Goal: Feedback & Contribution: Contribute content

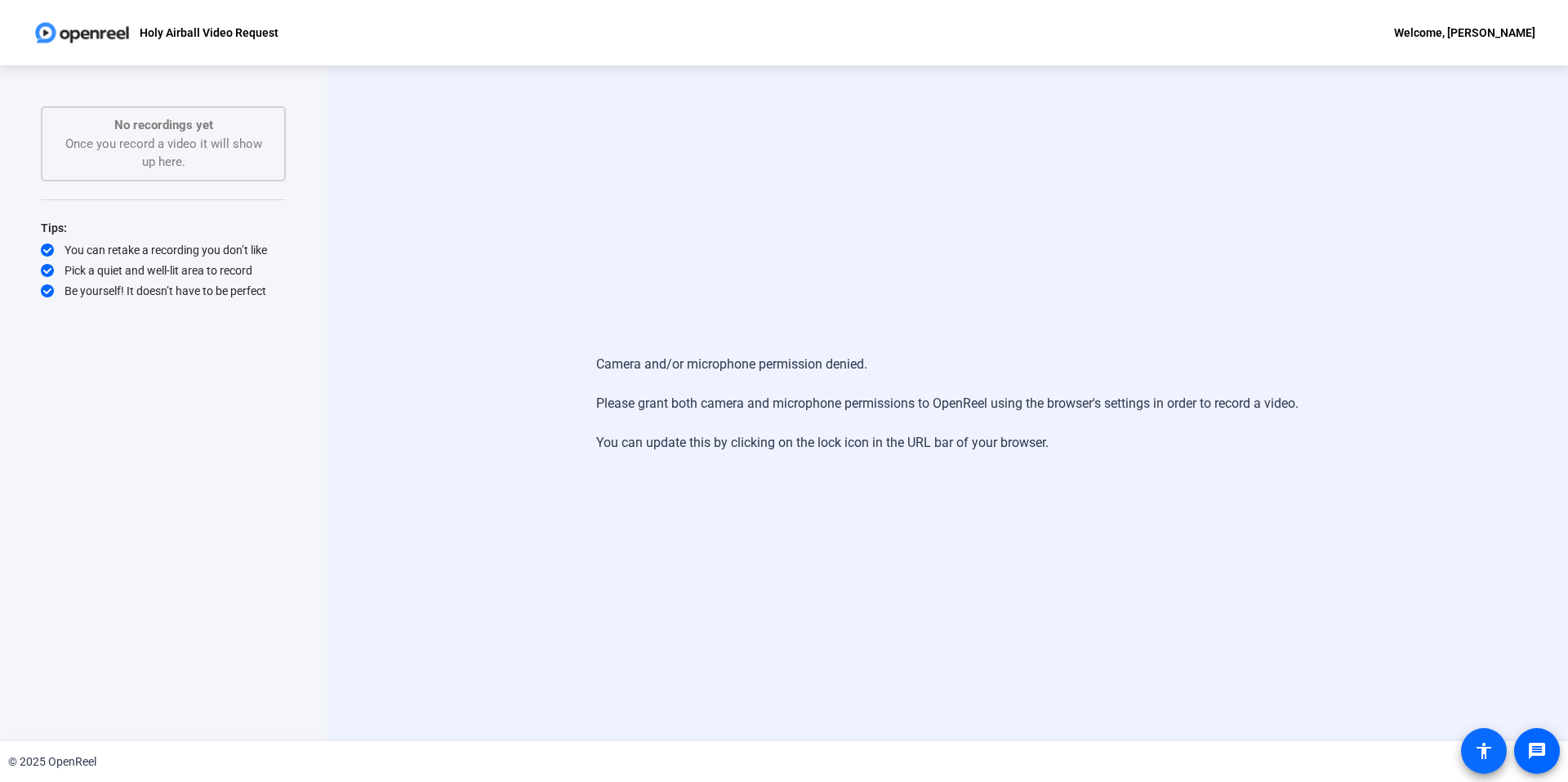
click at [1471, 753] on span at bounding box center [1484, 750] width 39 height 39
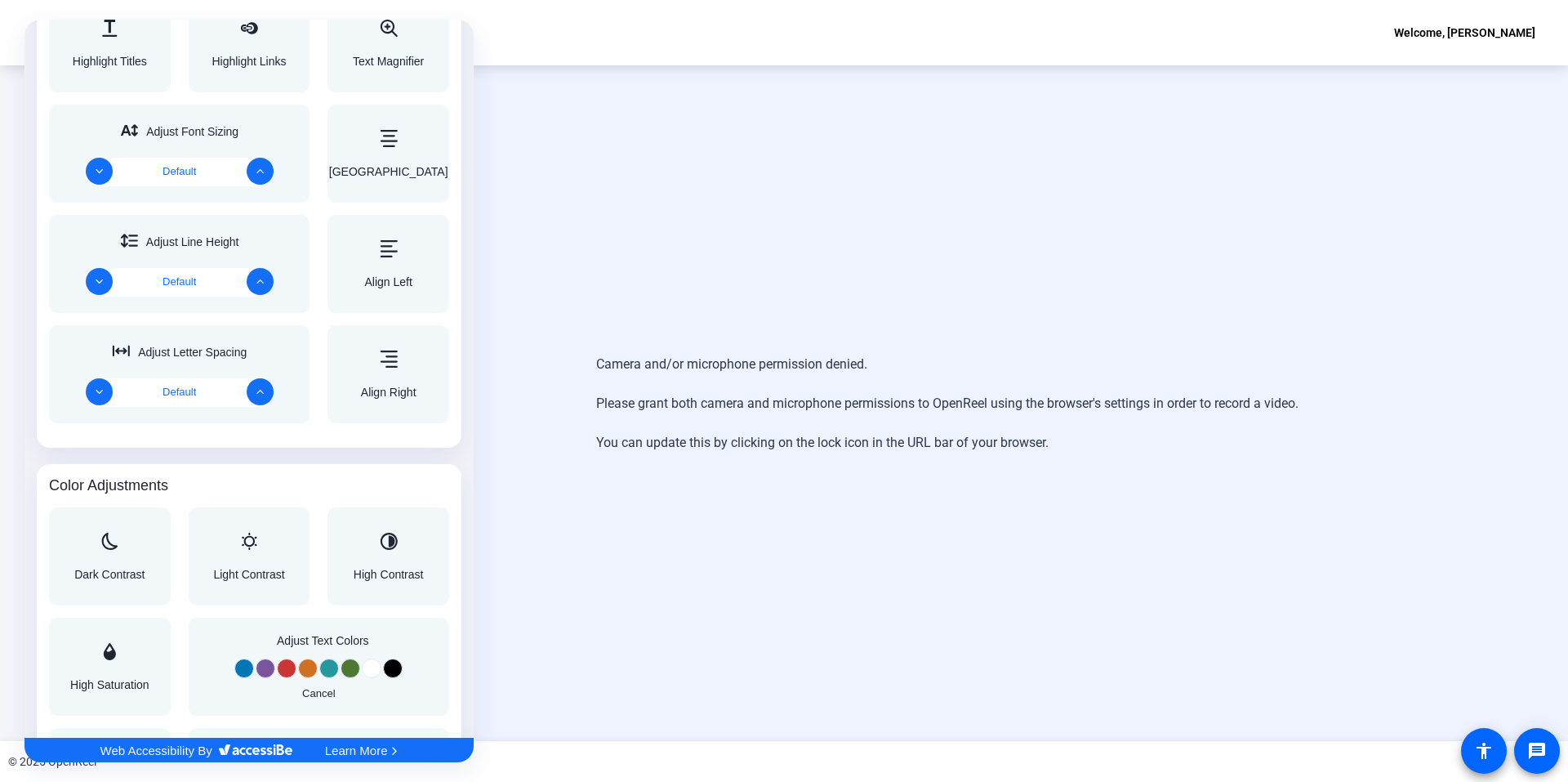
scroll to position [570, 0]
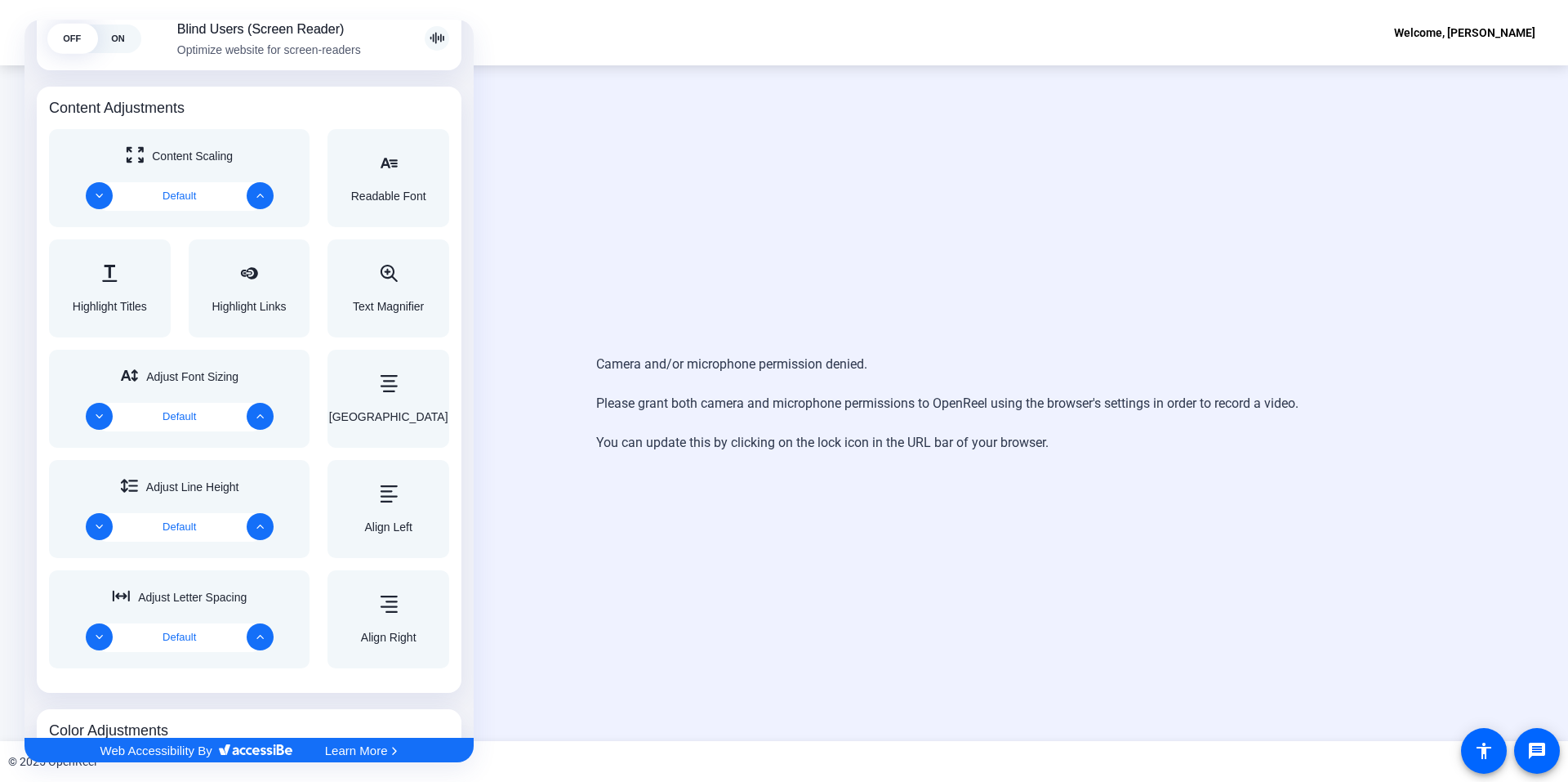
click at [1120, 278] on div at bounding box center [784, 391] width 1568 height 782
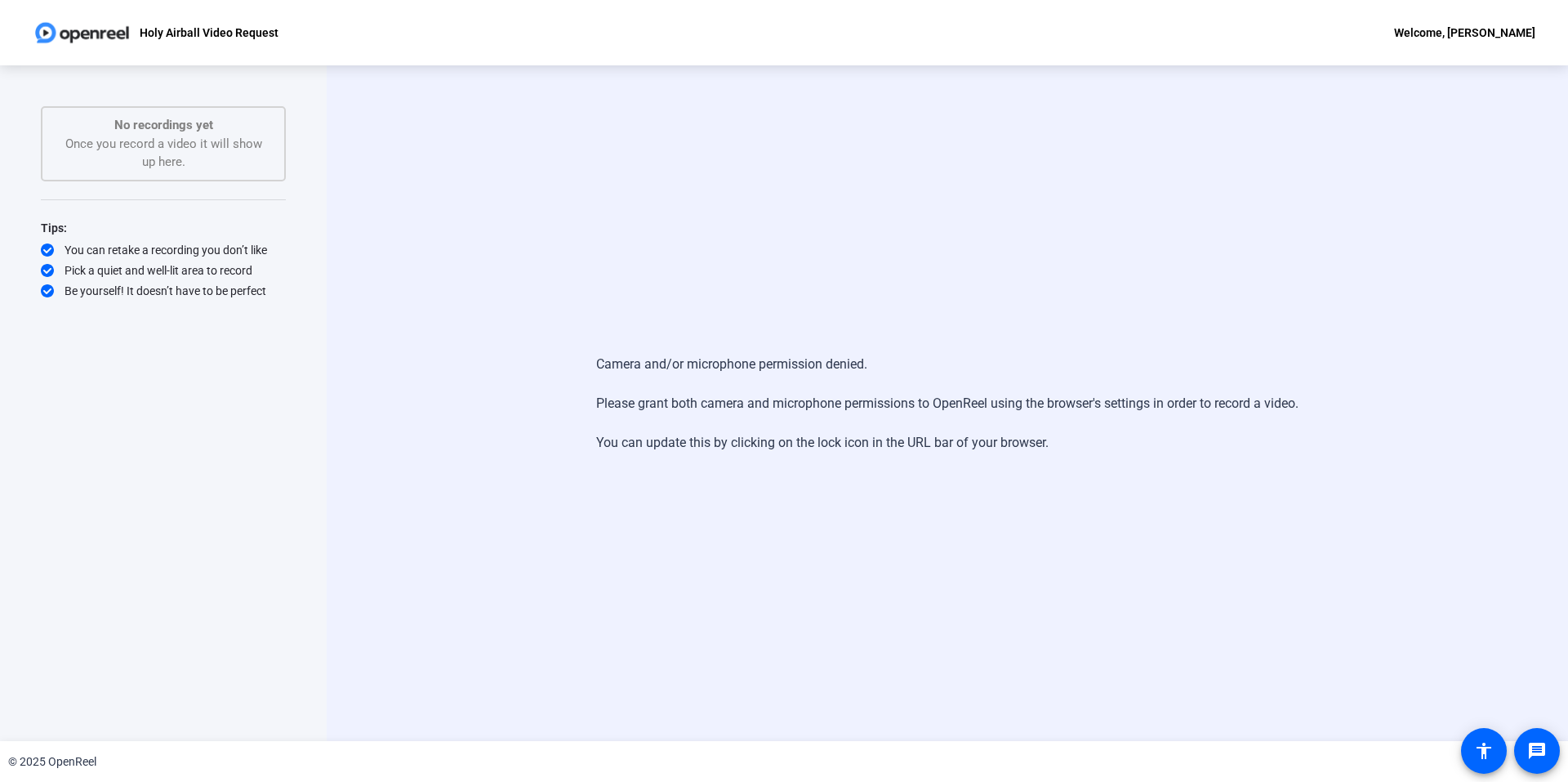
click at [56, 20] on img at bounding box center [82, 32] width 99 height 32
click at [173, 37] on p "Holy Airball Video Request" at bounding box center [209, 32] width 139 height 20
click at [1511, 748] on div "© 2025 OpenReel" at bounding box center [784, 762] width 1568 height 41
click at [1493, 749] on mat-icon "accessibility" at bounding box center [1484, 750] width 20 height 20
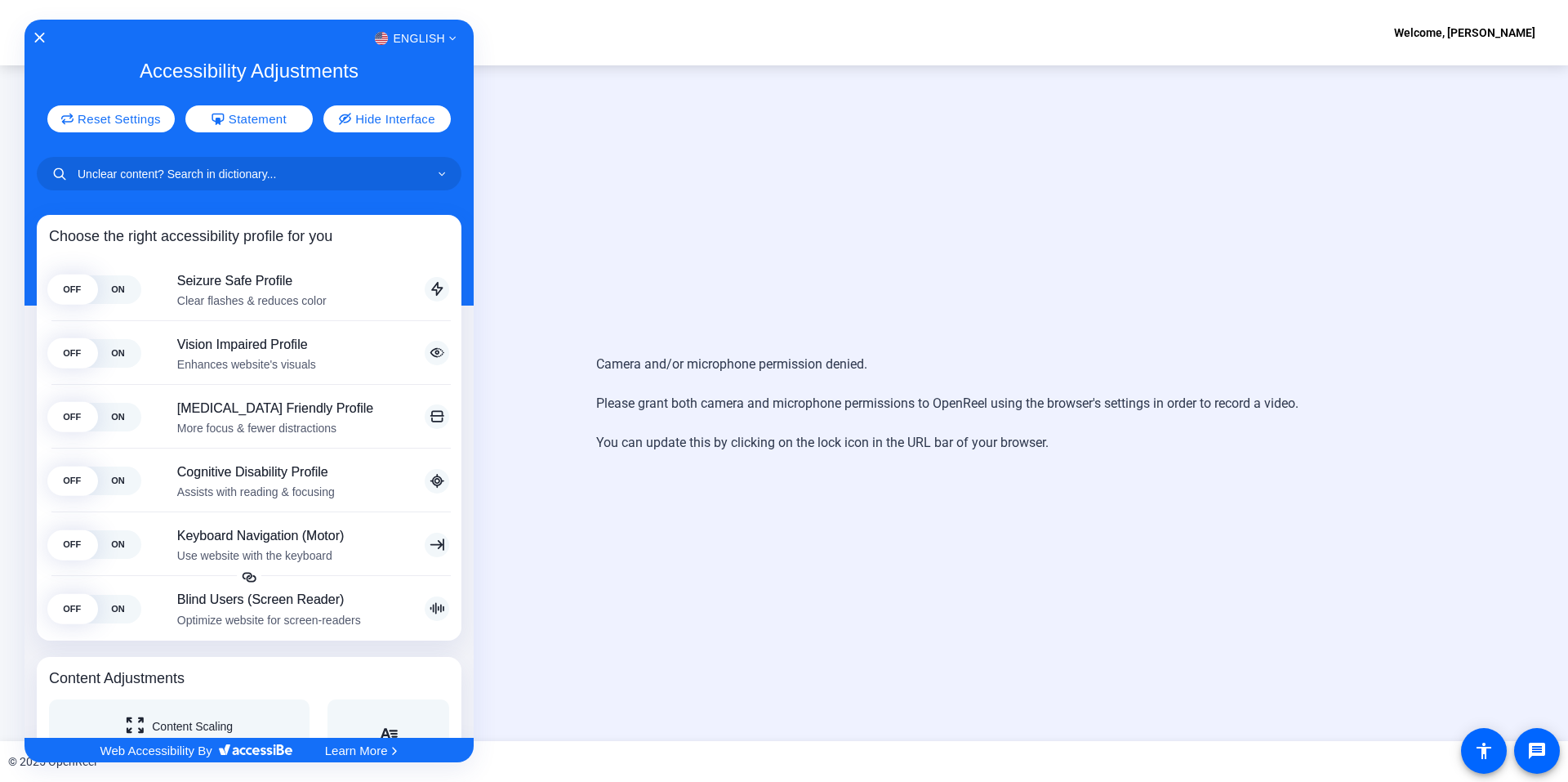
click at [724, 176] on div at bounding box center [784, 391] width 1568 height 782
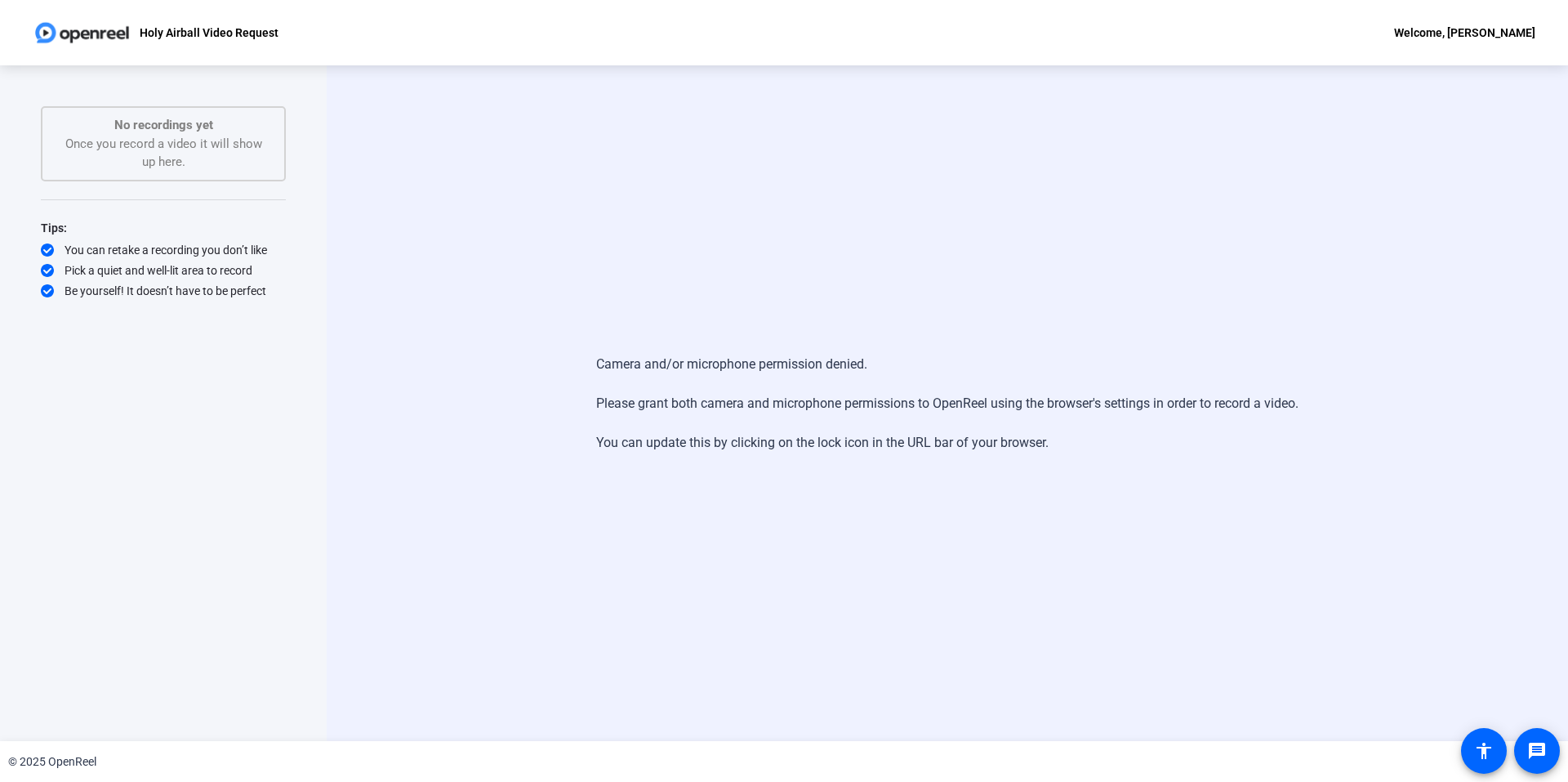
click at [1418, 34] on div "Welcome, [PERSON_NAME]" at bounding box center [1465, 32] width 142 height 20
click at [1501, 34] on div at bounding box center [784, 391] width 1568 height 782
click at [250, 25] on p "Holy Airball Video Request" at bounding box center [209, 32] width 139 height 20
click at [79, 22] on img at bounding box center [82, 32] width 99 height 32
click at [113, 272] on div "Pick a quiet and well-lit area to record" at bounding box center [163, 269] width 245 height 16
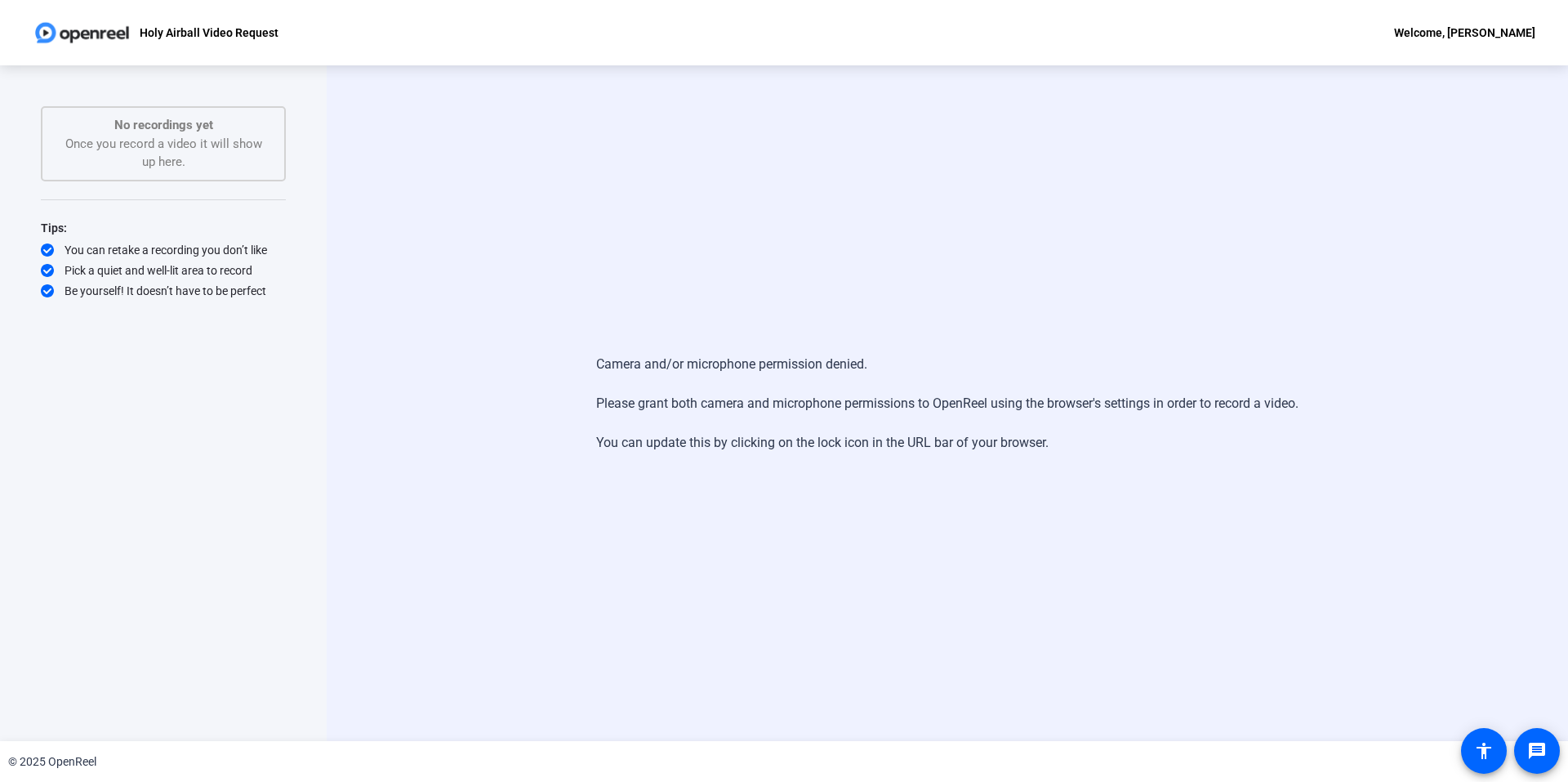
click at [160, 184] on div "Start Recording No recordings yet Once you record a video it will show up here.…" at bounding box center [163, 385] width 245 height 559
click at [857, 445] on div "Camera and/or microphone permission denied. Please grant both camera and microp…" at bounding box center [947, 403] width 703 height 130
click at [937, 212] on div "Camera and/or microphone permission denied. Please grant both camera and microp…" at bounding box center [947, 403] width 1241 height 675
click at [1454, 278] on div "Camera and/or microphone permission denied. Please grant both camera and microp…" at bounding box center [947, 403] width 1241 height 675
drag, startPoint x: 639, startPoint y: 5, endPoint x: 1032, endPoint y: 236, distance: 455.9
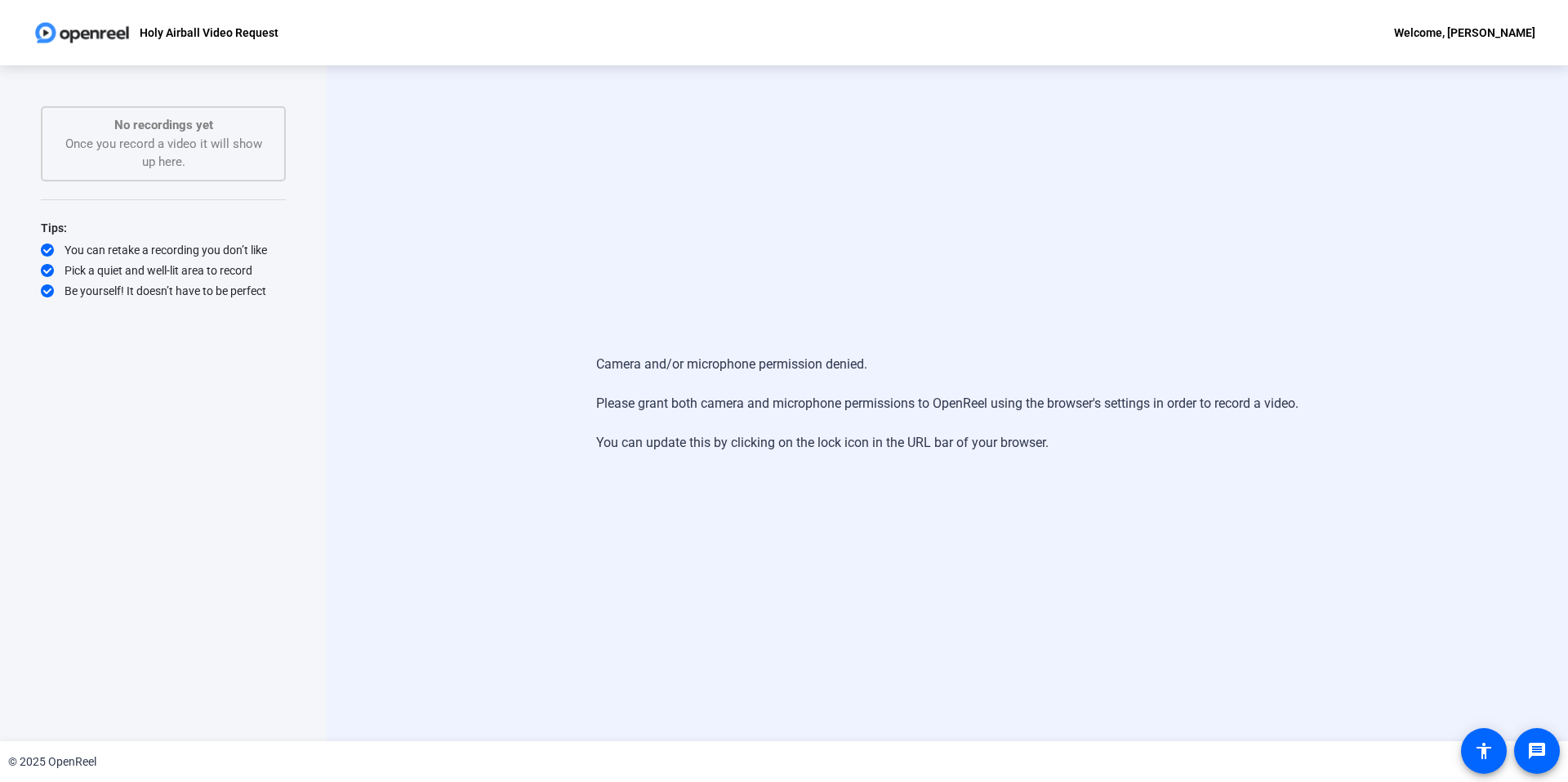
click at [1032, 236] on div "Camera and/or microphone permission denied. Please grant both camera and microp…" at bounding box center [947, 403] width 1241 height 675
drag, startPoint x: 564, startPoint y: 154, endPoint x: 511, endPoint y: 134, distance: 56.6
click at [560, 152] on div "Camera and/or microphone permission denied. Please grant both camera and microp…" at bounding box center [947, 403] width 1241 height 675
click at [204, 129] on p "No recordings yet" at bounding box center [163, 125] width 209 height 19
click at [206, 26] on p "Holy Airball Video Request" at bounding box center [209, 32] width 139 height 20
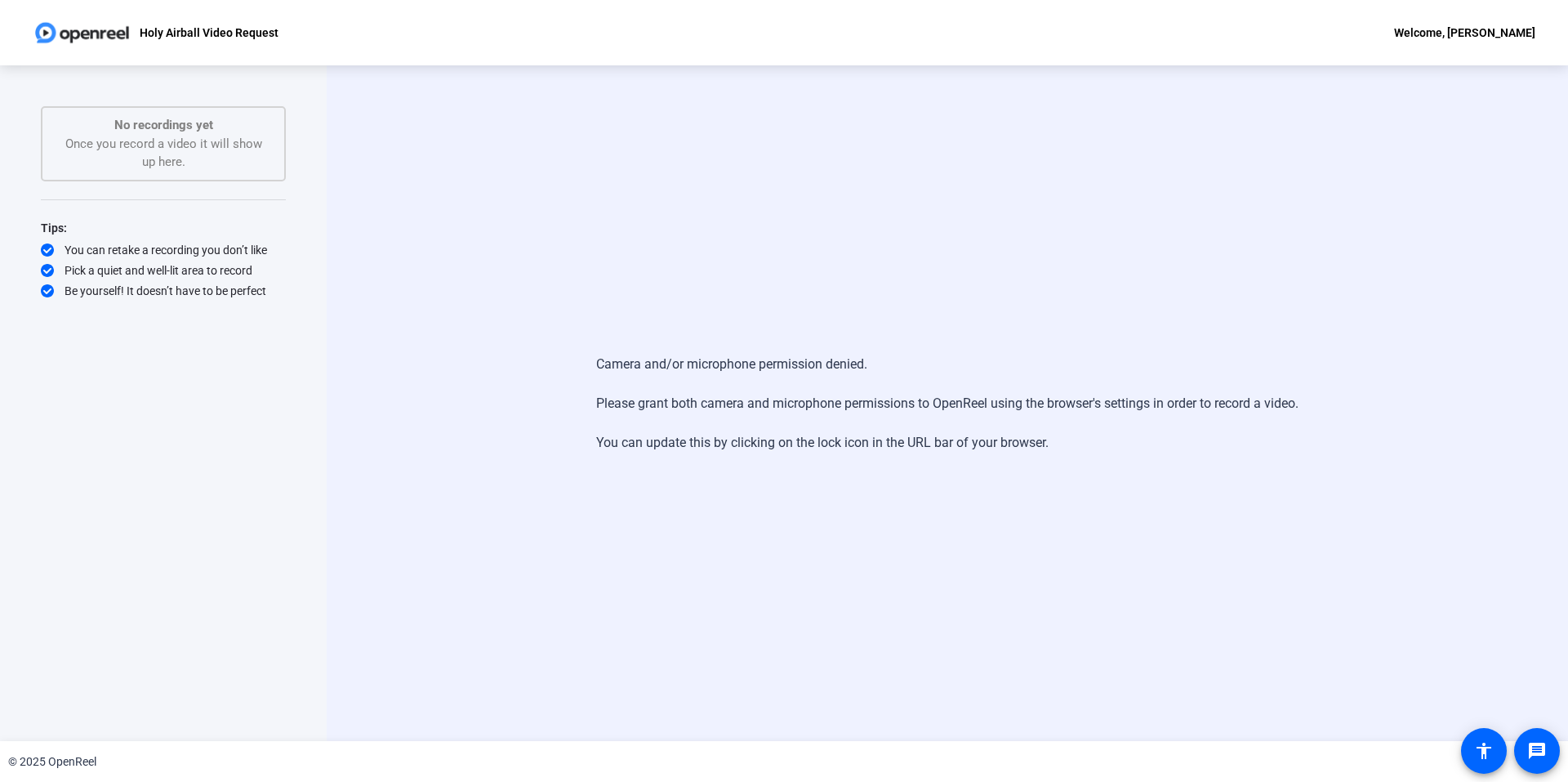
click at [287, 35] on div "Holy Airball Video Request Welcome, [PERSON_NAME]" at bounding box center [784, 32] width 1568 height 66
click at [119, 21] on img at bounding box center [82, 32] width 99 height 32
click at [0, 38] on div "Holy Airball Video Request Welcome, [PERSON_NAME]" at bounding box center [784, 32] width 1568 height 66
click at [115, 26] on img at bounding box center [82, 32] width 99 height 32
click at [1543, 745] on mat-icon "message" at bounding box center [1536, 750] width 20 height 20
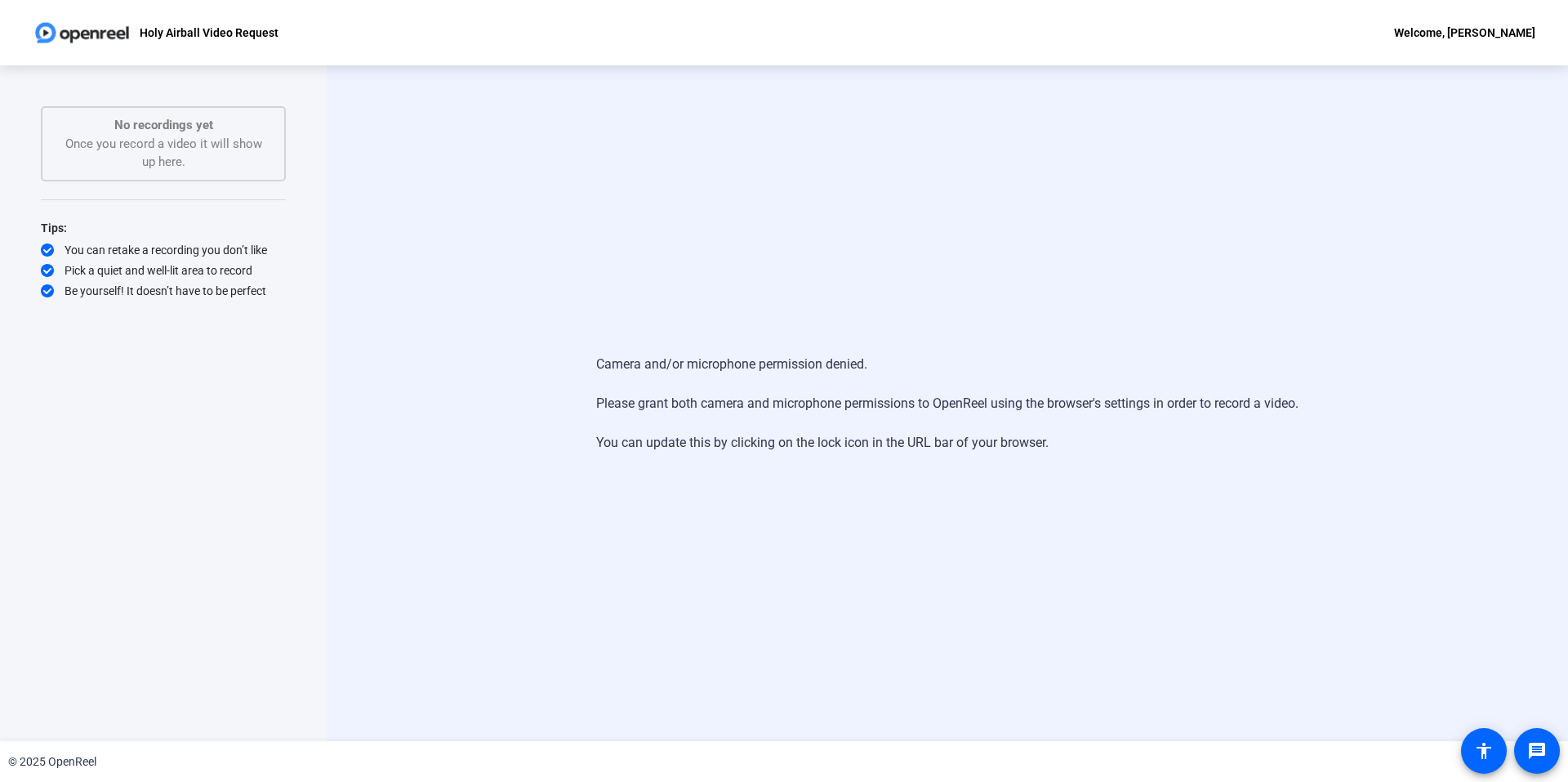
click at [1193, 397] on div "Camera and/or microphone permission denied. Please grant both camera and microp…" at bounding box center [947, 403] width 703 height 130
click at [1538, 748] on mat-icon "message" at bounding box center [1536, 750] width 20 height 20
click at [1483, 751] on mat-icon "accessibility" at bounding box center [1484, 750] width 20 height 20
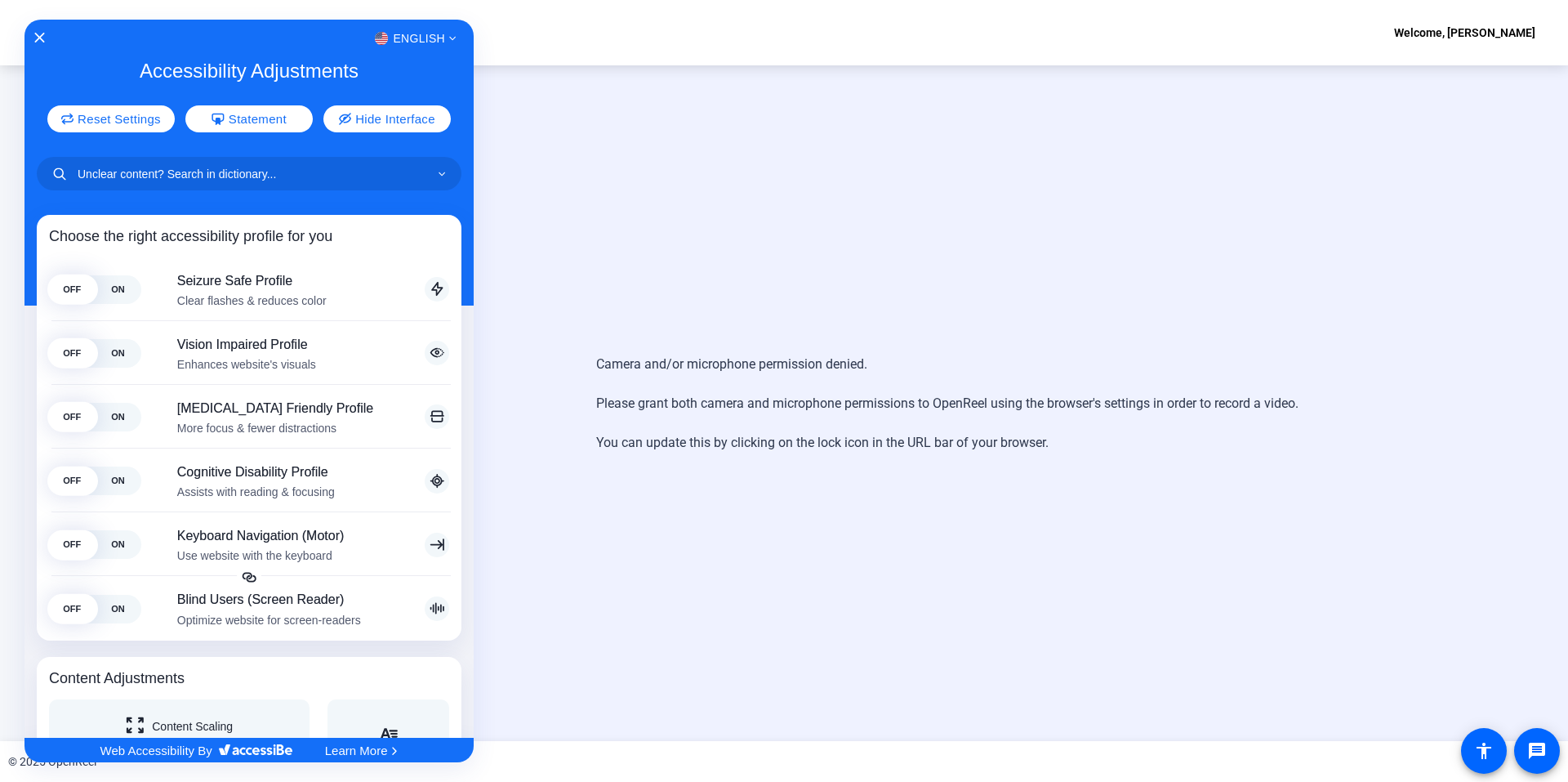
click at [49, 37] on div "English" at bounding box center [249, 38] width 449 height 21
click at [40, 38] on icon "Close Accessibility Interface" at bounding box center [39, 37] width 11 height 11
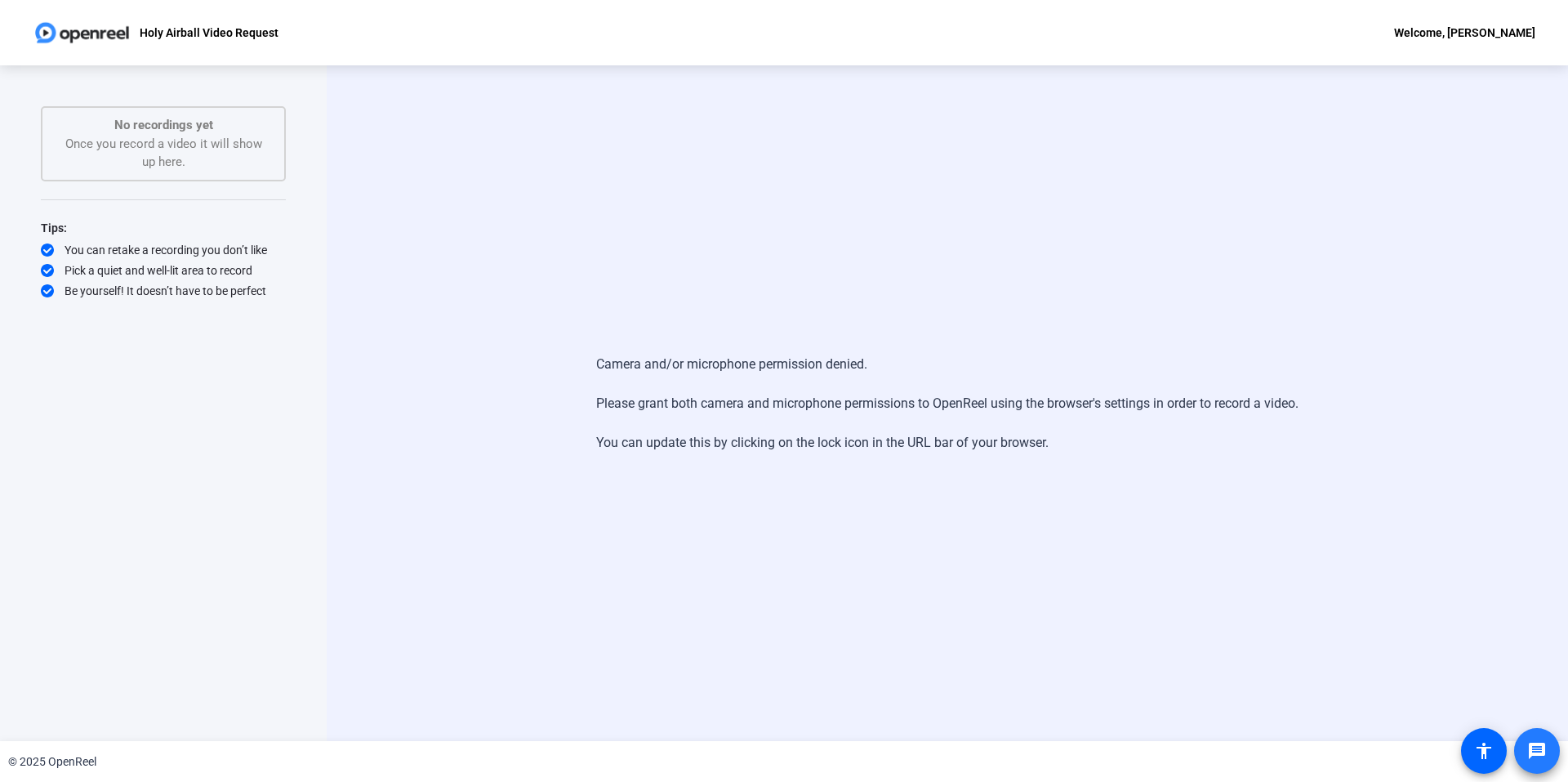
click at [1536, 751] on mat-icon "message" at bounding box center [1536, 750] width 20 height 20
drag, startPoint x: 906, startPoint y: 522, endPoint x: 1537, endPoint y: 746, distance: 669.6
click at [1537, 746] on mat-icon "message" at bounding box center [1536, 750] width 20 height 20
